Goal: Find specific page/section: Find specific page/section

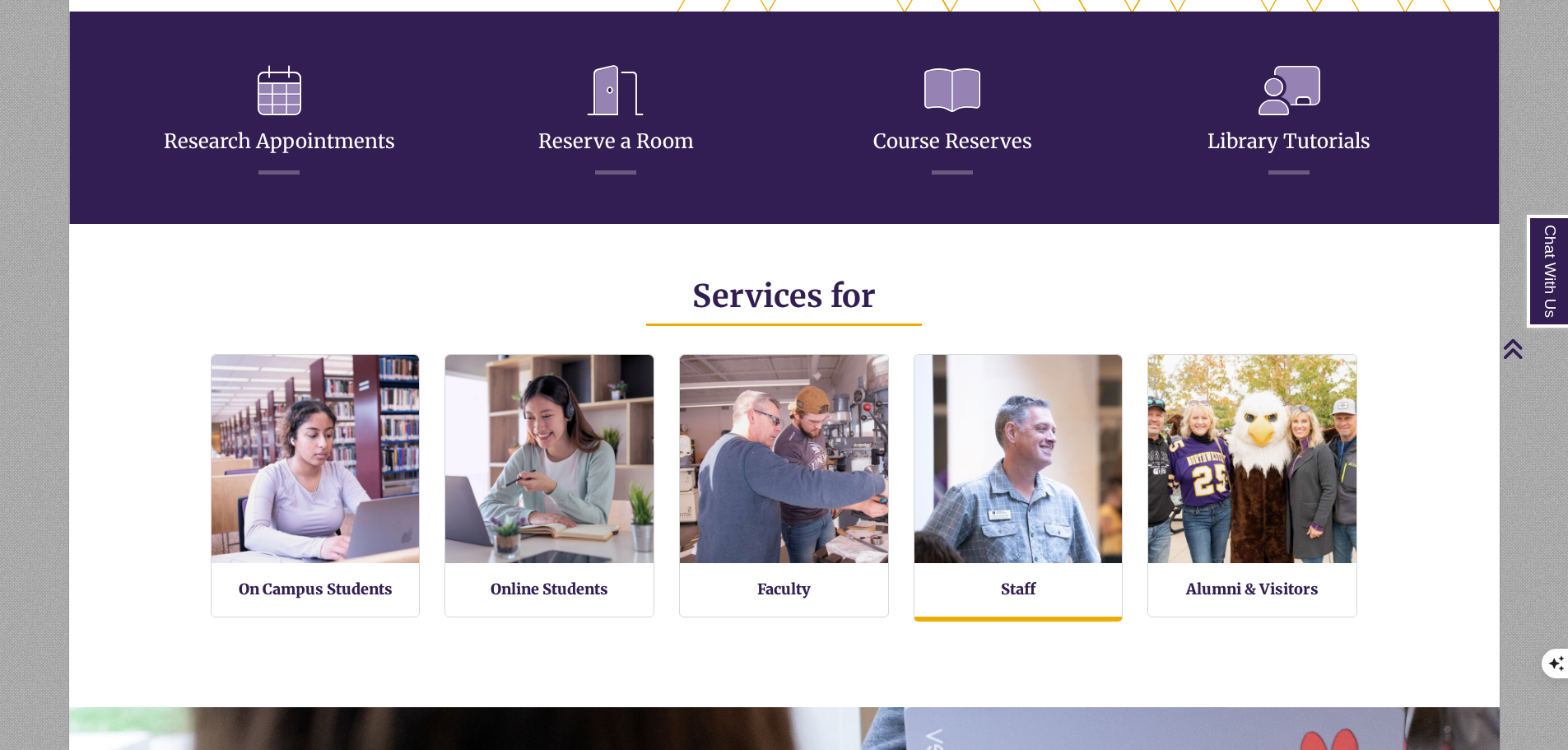
scroll to position [8, 8]
click at [1020, 580] on link "Staff" at bounding box center [1018, 590] width 35 height 20
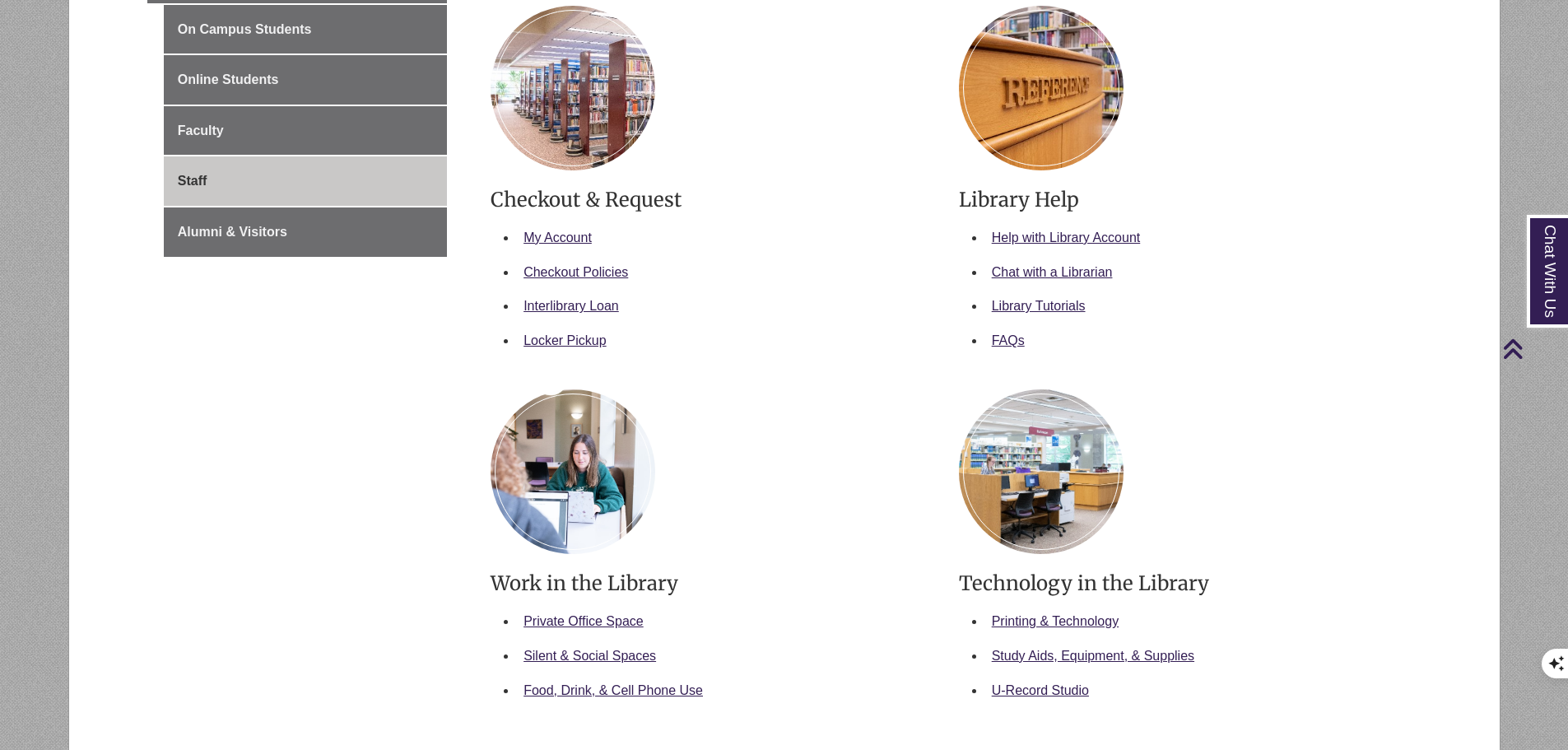
scroll to position [247, 0]
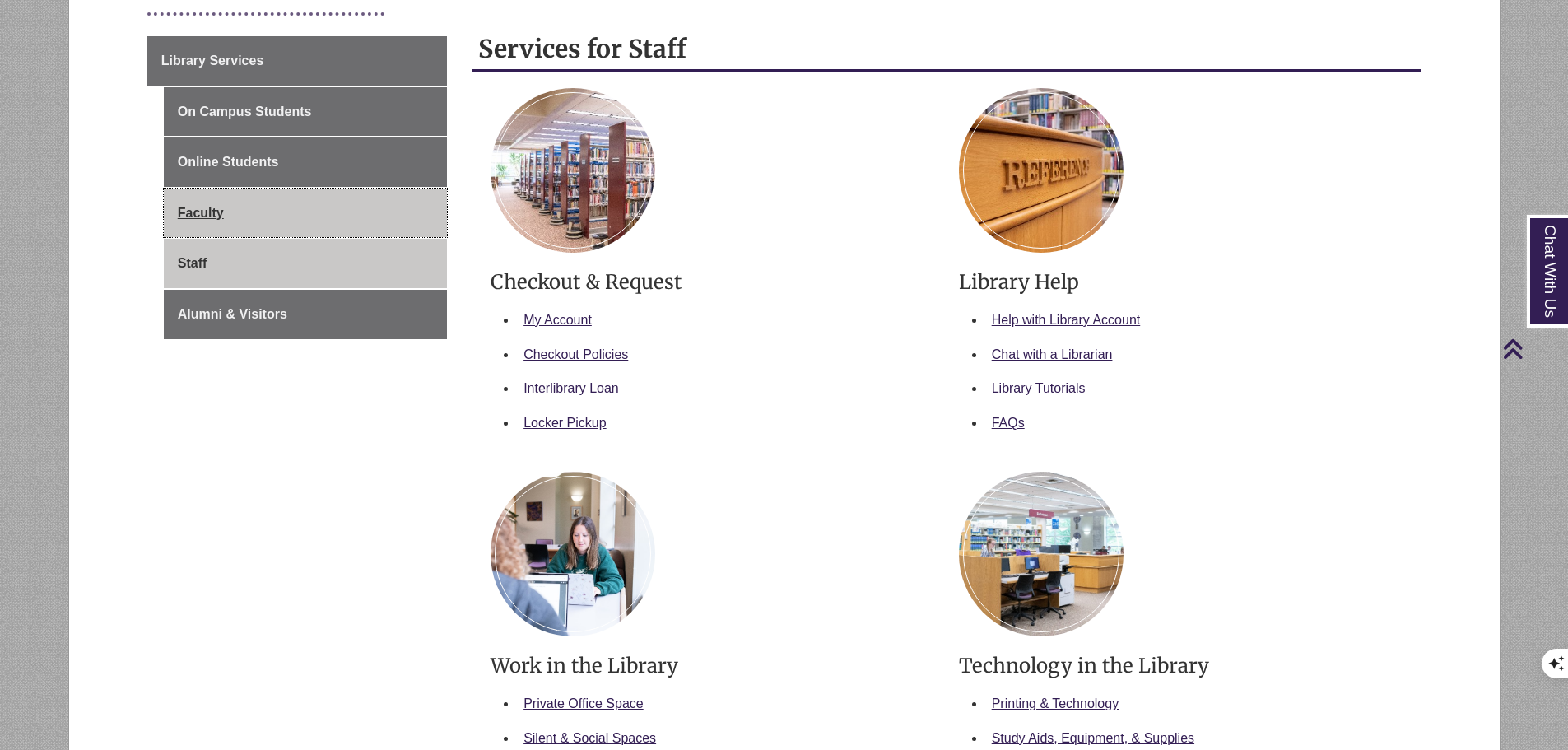
click at [219, 207] on link "Faculty" at bounding box center [305, 213] width 283 height 49
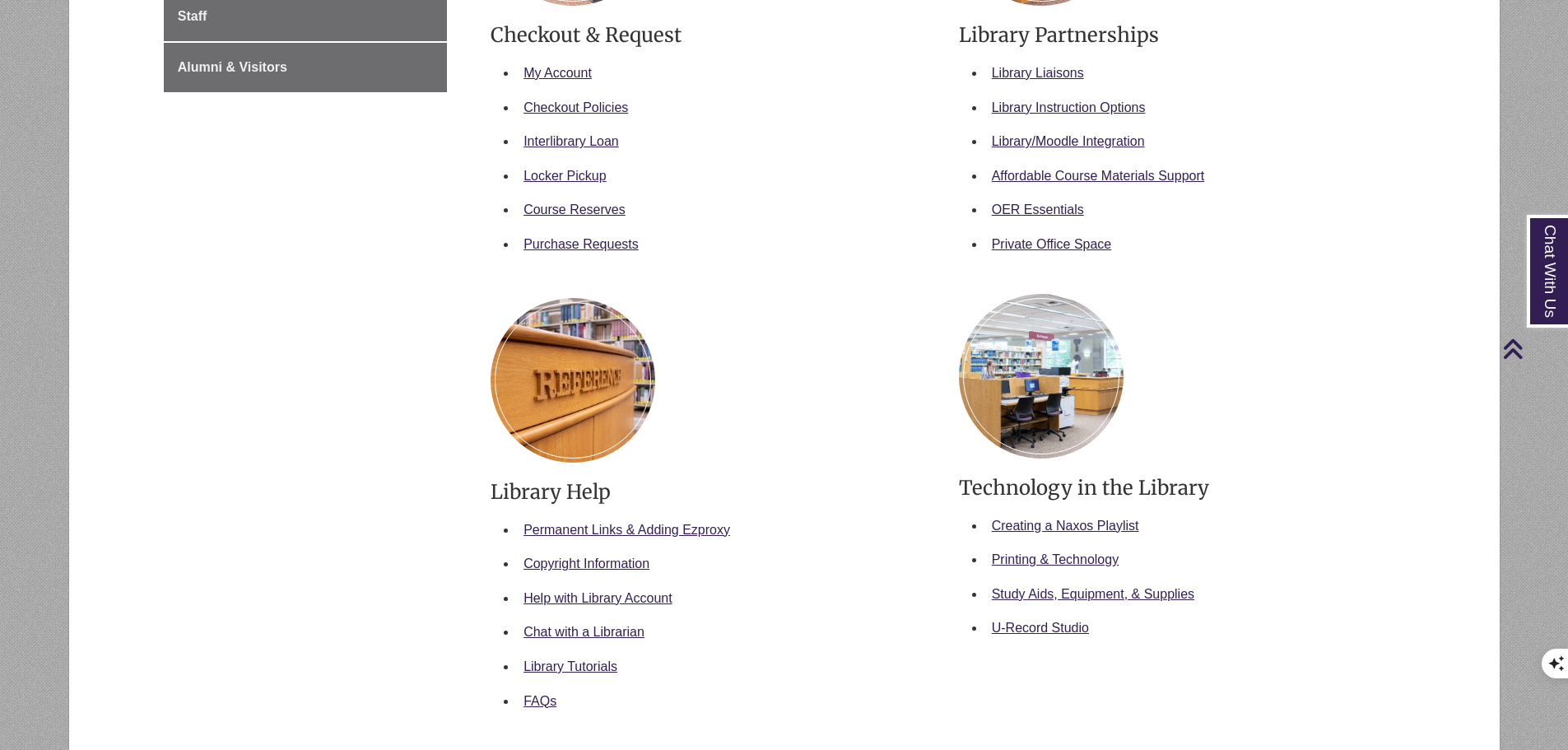
scroll to position [247, 0]
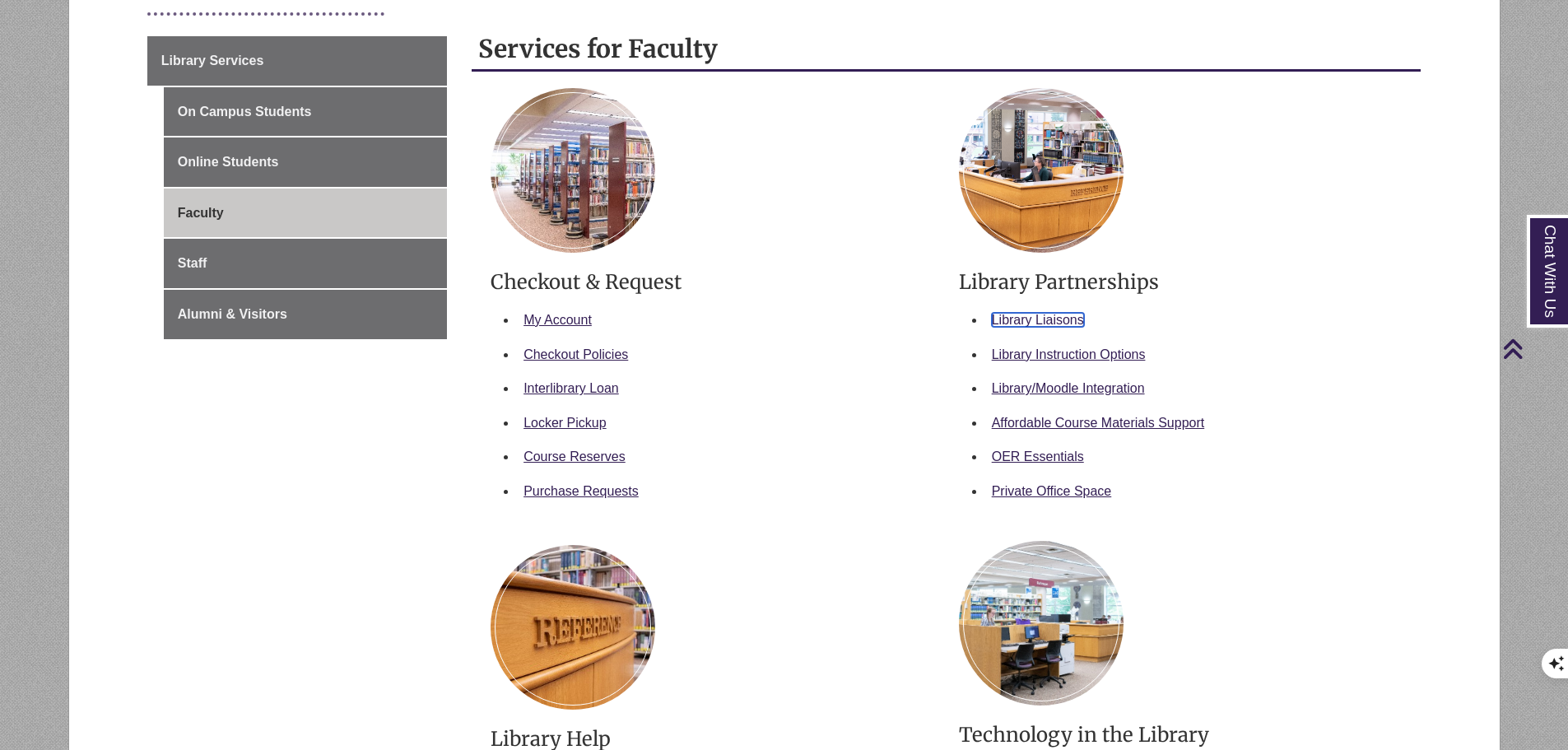
click at [1039, 325] on link "Library Liaisons" at bounding box center [1038, 319] width 93 height 14
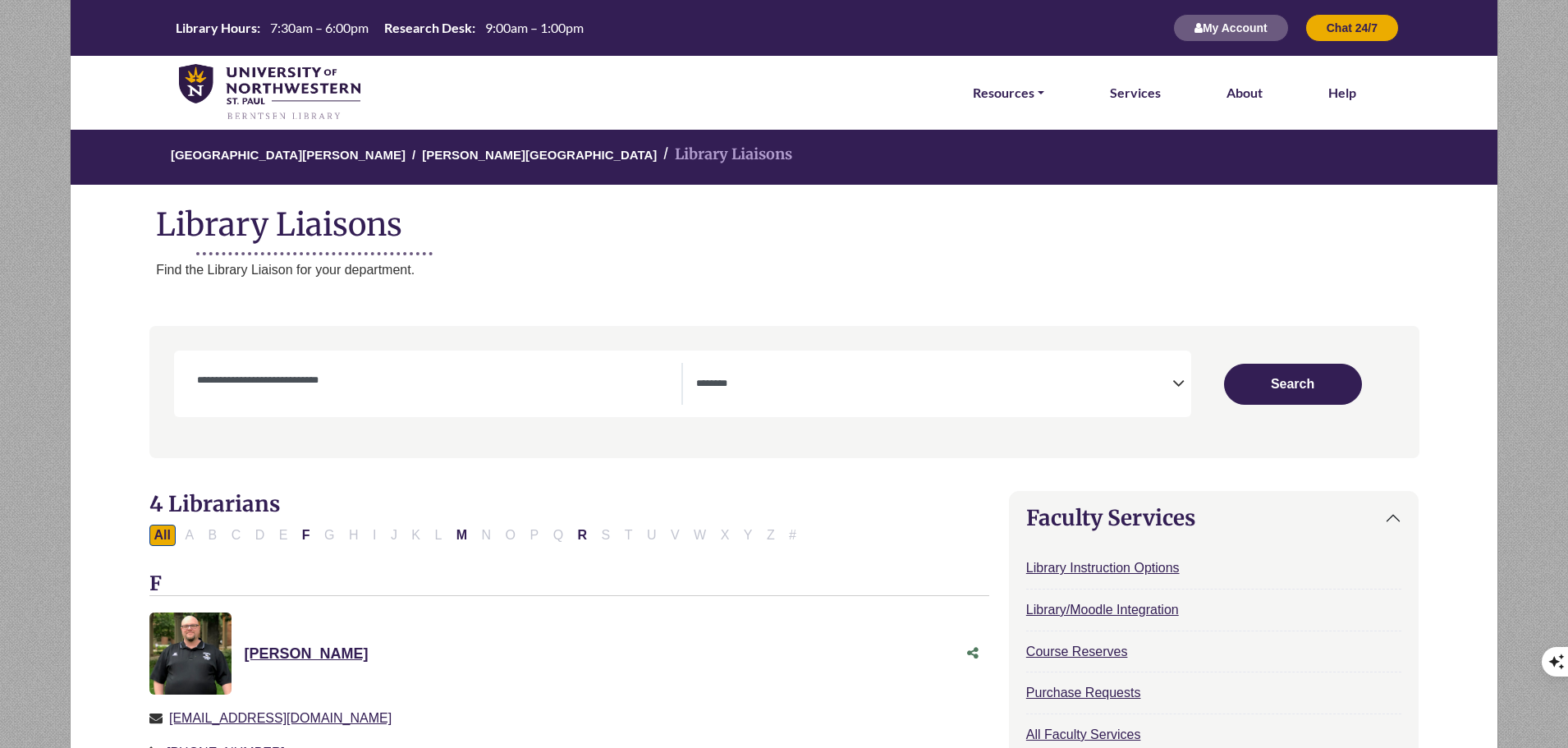
select select "Database Subject Filter"
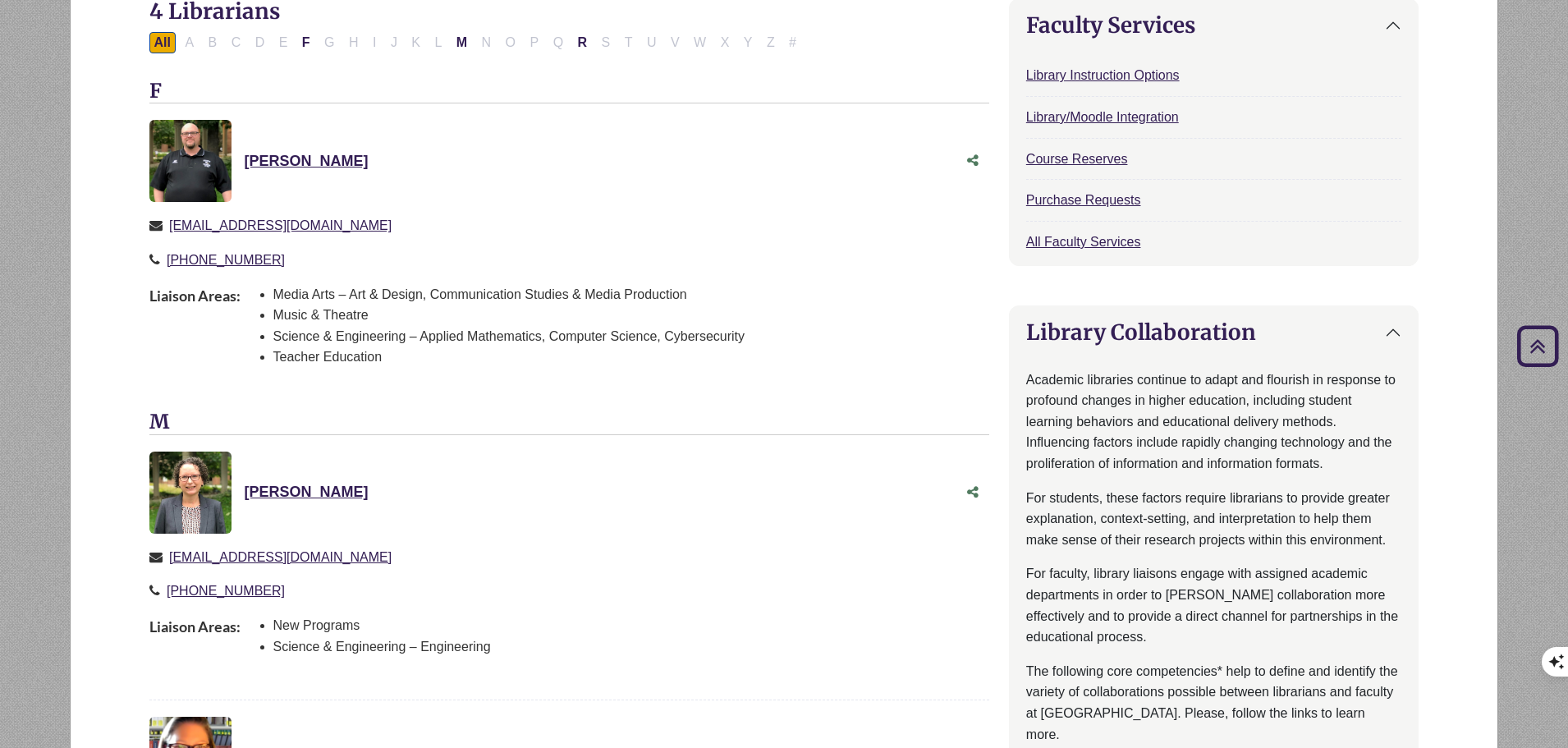
scroll to position [410, 0]
